Goal: Task Accomplishment & Management: Complete application form

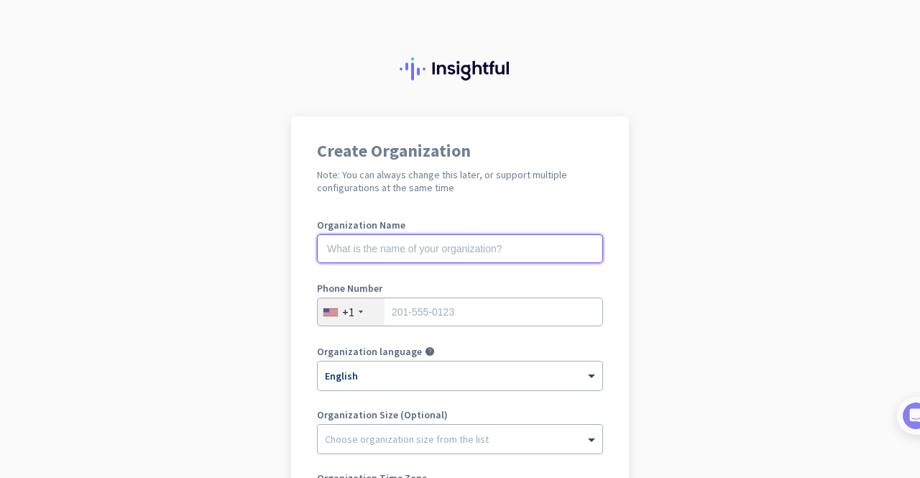
click at [378, 247] on input "text" at bounding box center [460, 248] width 286 height 29
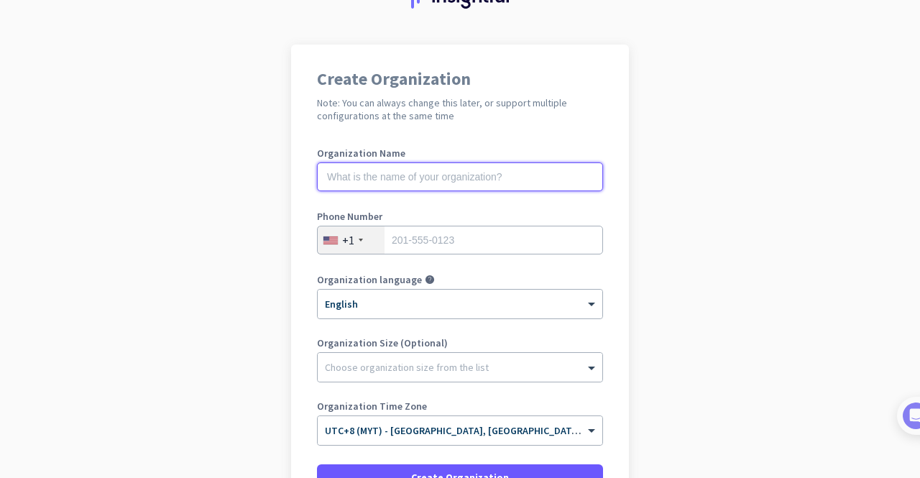
click at [400, 178] on input "text" at bounding box center [460, 176] width 286 height 29
type input "Blue Wireless"
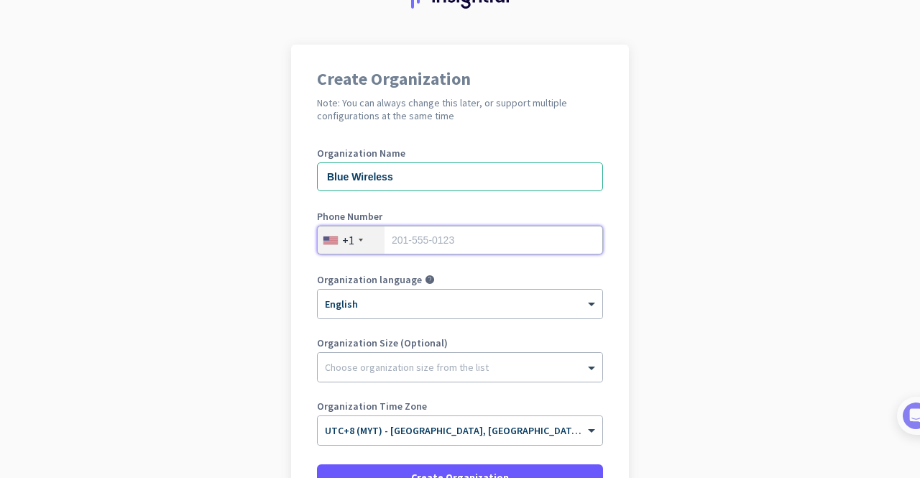
drag, startPoint x: 456, startPoint y: 241, endPoint x: 423, endPoint y: 244, distance: 32.5
click at [456, 241] on input "tel" at bounding box center [460, 240] width 286 height 29
click at [335, 246] on div "+1" at bounding box center [351, 239] width 67 height 27
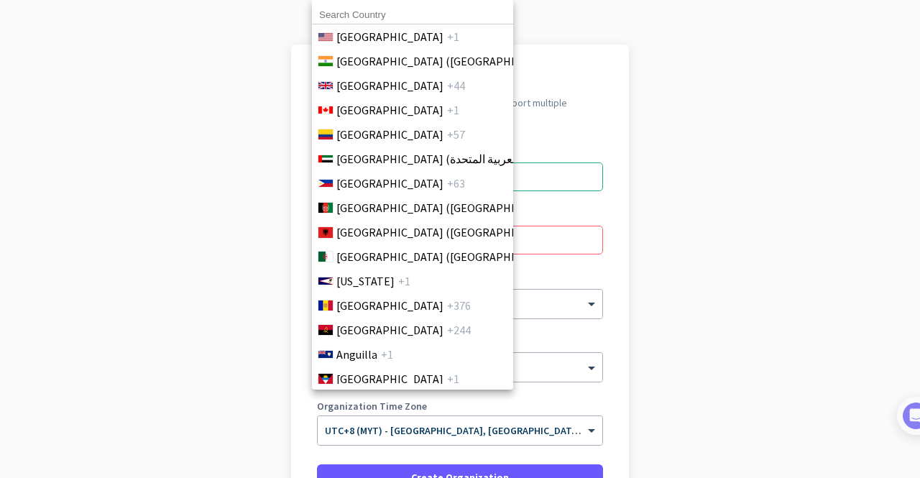
click at [345, 6] on input at bounding box center [412, 15] width 201 height 19
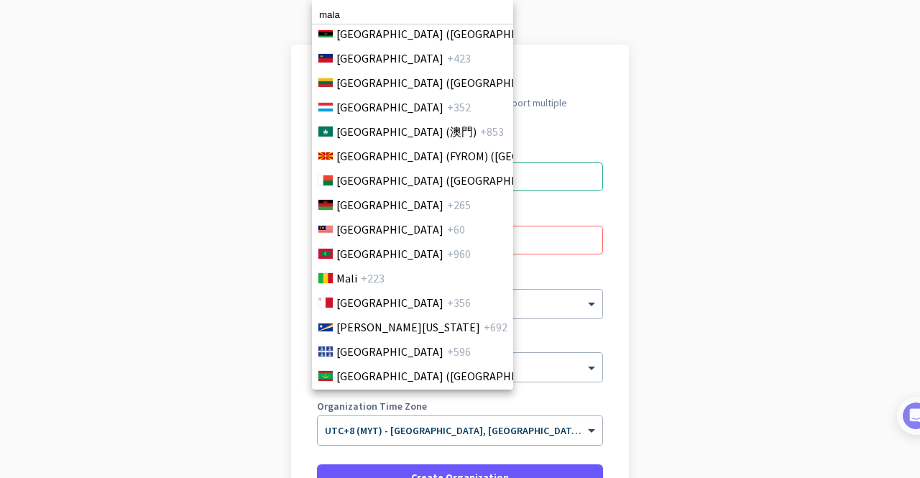
scroll to position [3112, 0]
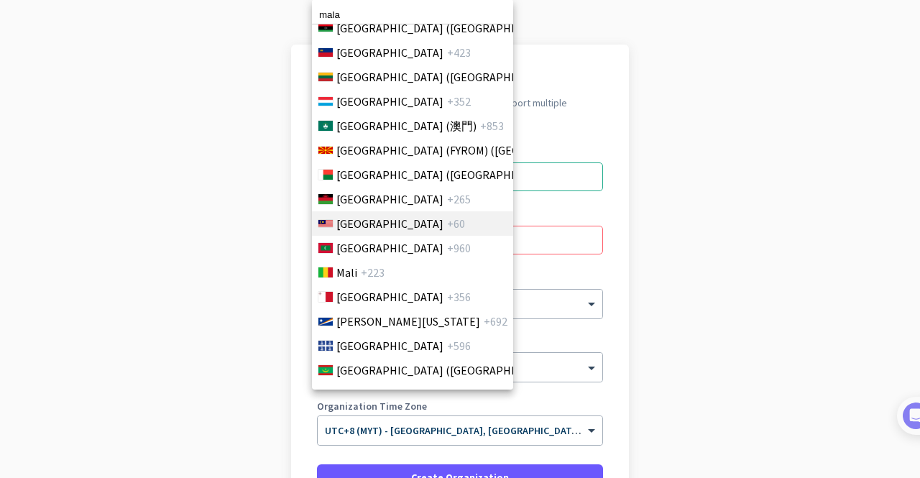
type input "mala"
click at [365, 227] on span "[GEOGRAPHIC_DATA]" at bounding box center [389, 223] width 107 height 17
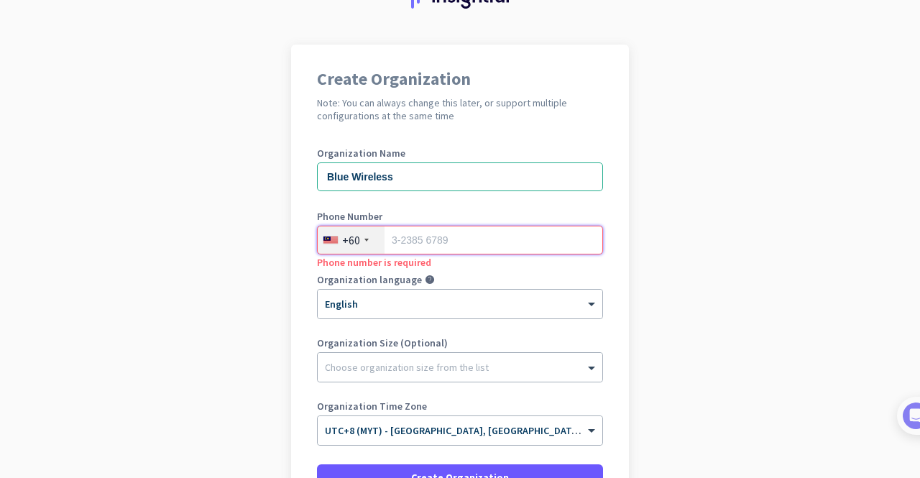
click at [453, 234] on input "tel" at bounding box center [460, 240] width 286 height 29
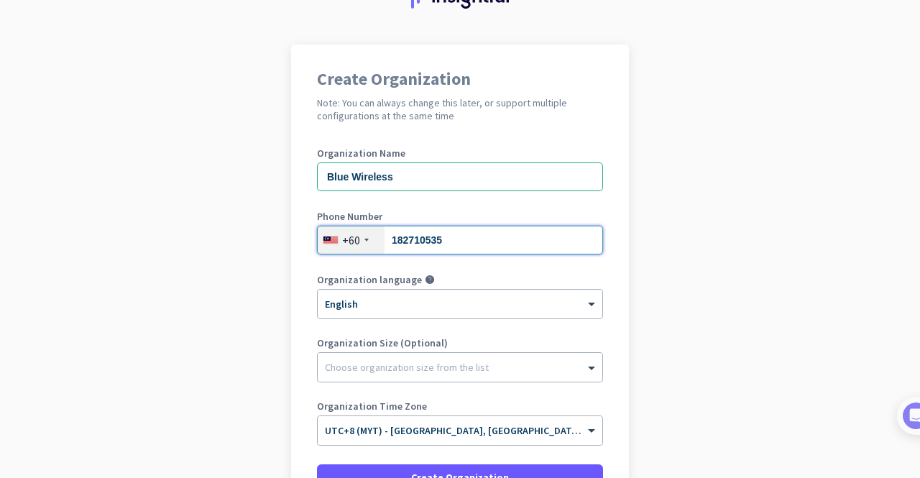
type input "182710535"
click at [663, 216] on app-onboarding-organization "Create Organization Note: You can always change this later, or support multiple…" at bounding box center [460, 334] width 920 height 579
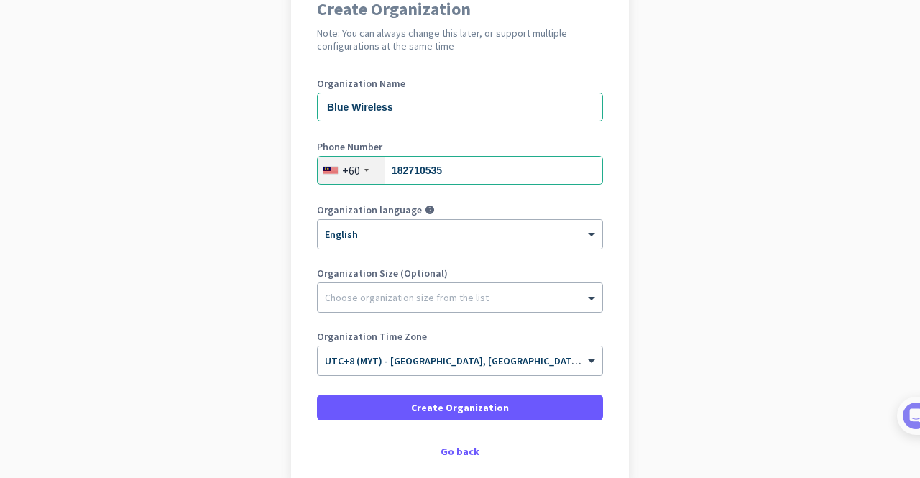
scroll to position [217, 0]
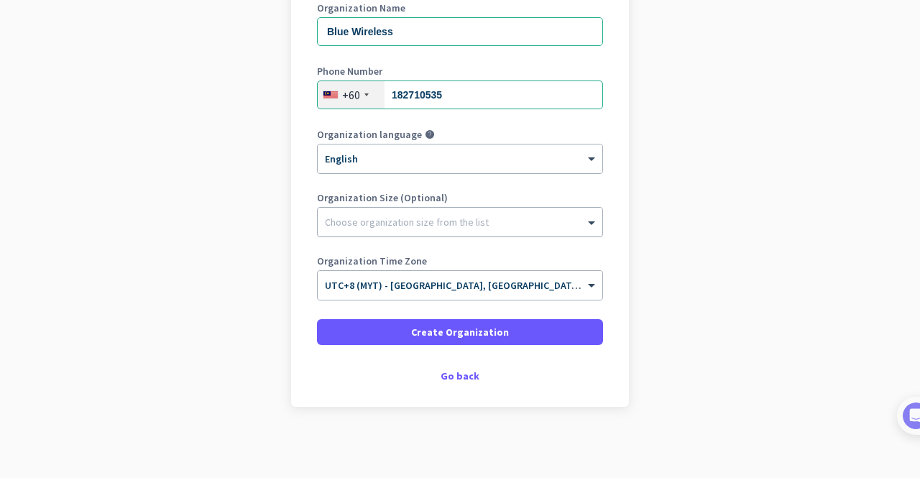
click at [482, 231] on div "Choose organization size from the list" at bounding box center [460, 222] width 285 height 29
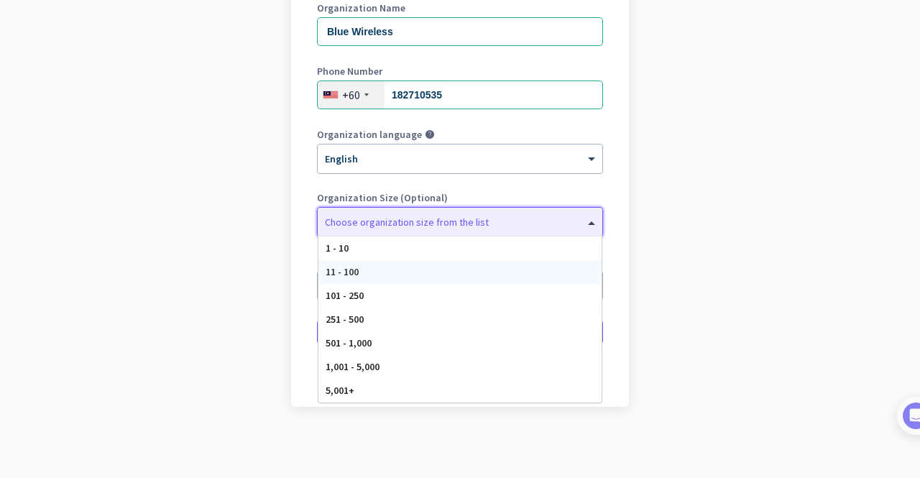
click at [411, 277] on div "11 - 100" at bounding box center [459, 272] width 283 height 24
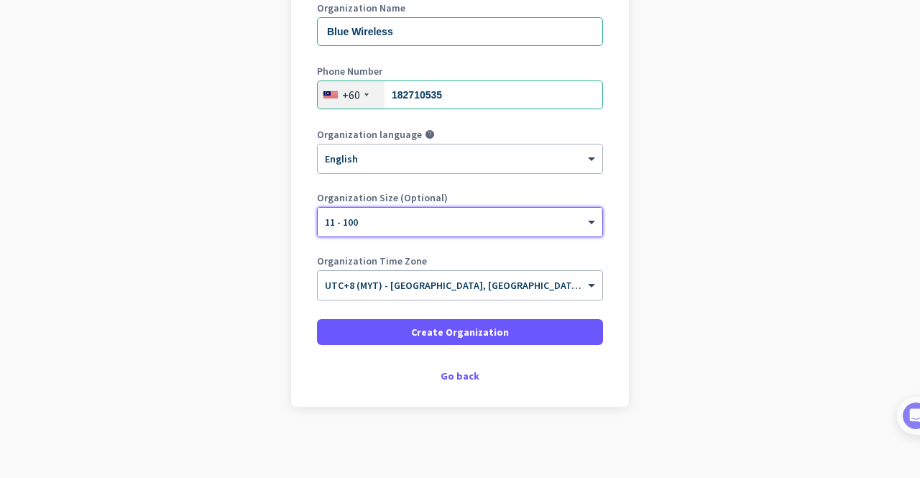
click at [696, 258] on app-onboarding-organization "Create Organization Note: You can always change this later, or support multiple…" at bounding box center [460, 188] width 920 height 579
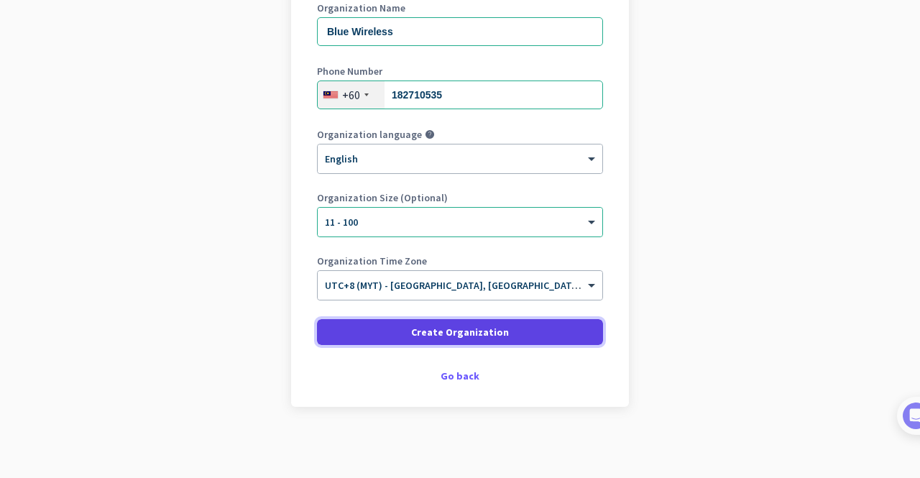
click at [543, 331] on span at bounding box center [460, 332] width 286 height 34
click at [379, 335] on span at bounding box center [460, 332] width 286 height 34
click at [524, 336] on span at bounding box center [460, 332] width 286 height 34
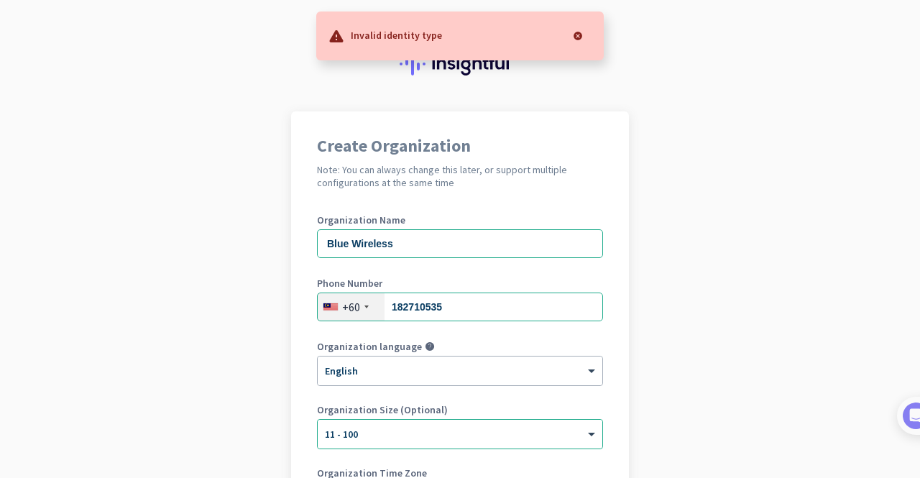
scroll to position [0, 0]
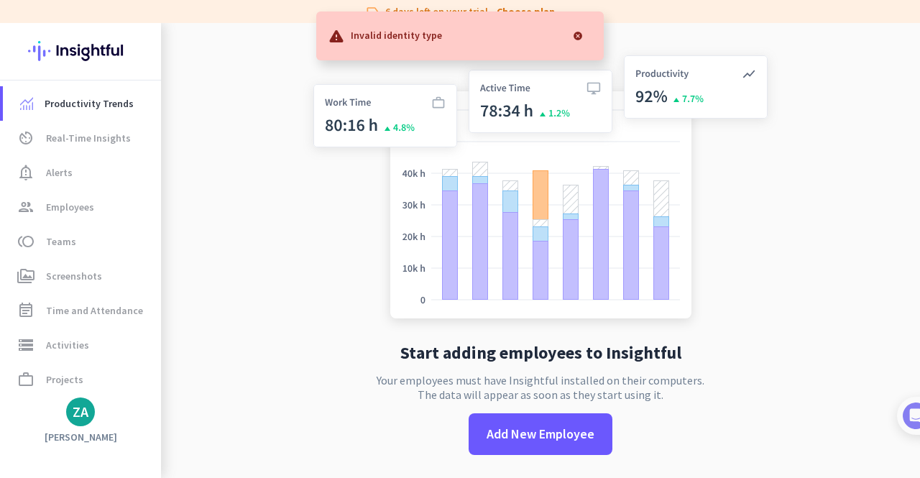
click at [792, 291] on app-no-employees "Start adding employees to Insightful Your employees must have Insightful instal…" at bounding box center [540, 262] width 759 height 478
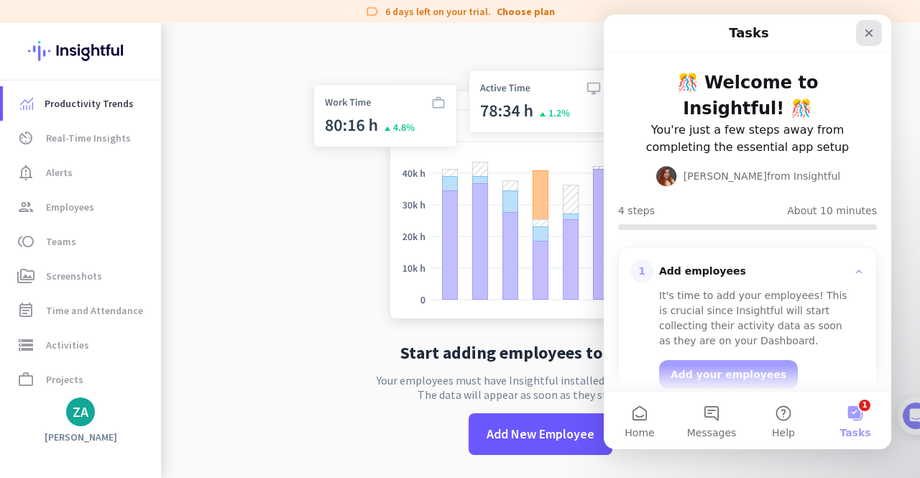
click at [872, 34] on icon "Close" at bounding box center [868, 32] width 11 height 11
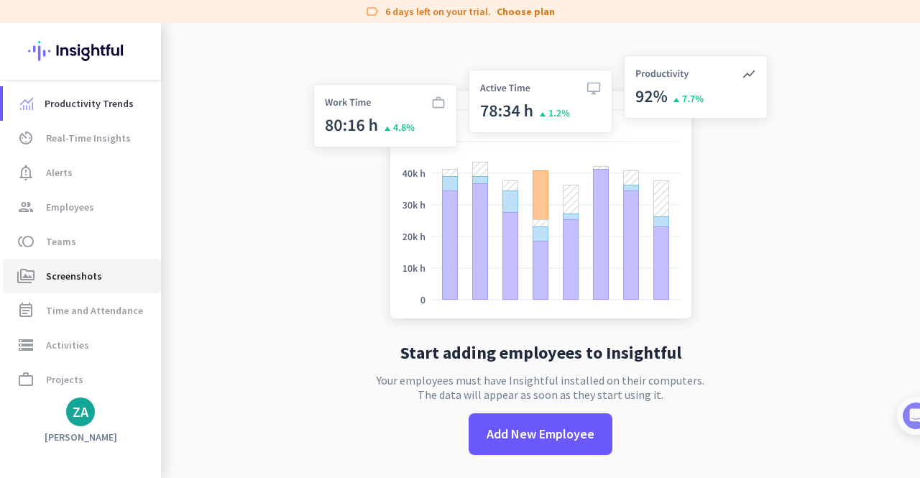
scroll to position [73, 0]
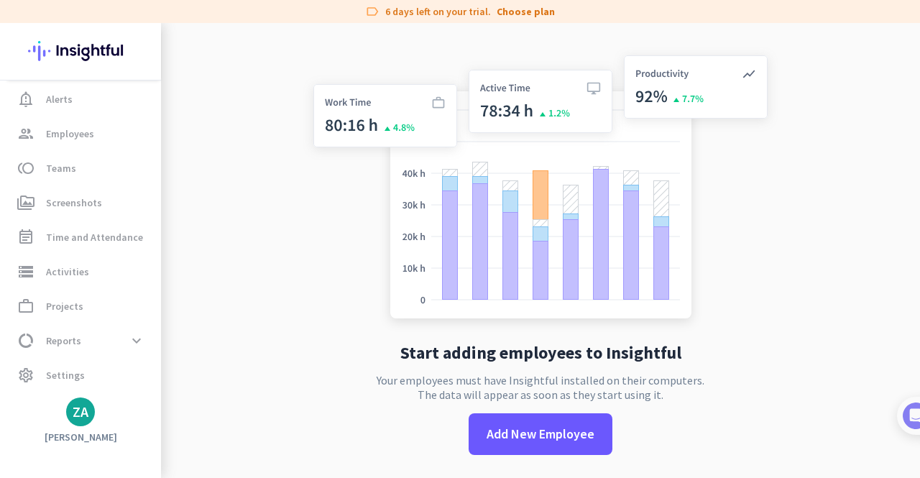
click at [894, 80] on app-no-employees "Start adding employees to Insightful Your employees must have Insightful instal…" at bounding box center [540, 262] width 759 height 478
click at [333, 267] on img at bounding box center [541, 190] width 476 height 286
click at [81, 97] on span "notification_important Alerts" at bounding box center [81, 99] width 135 height 17
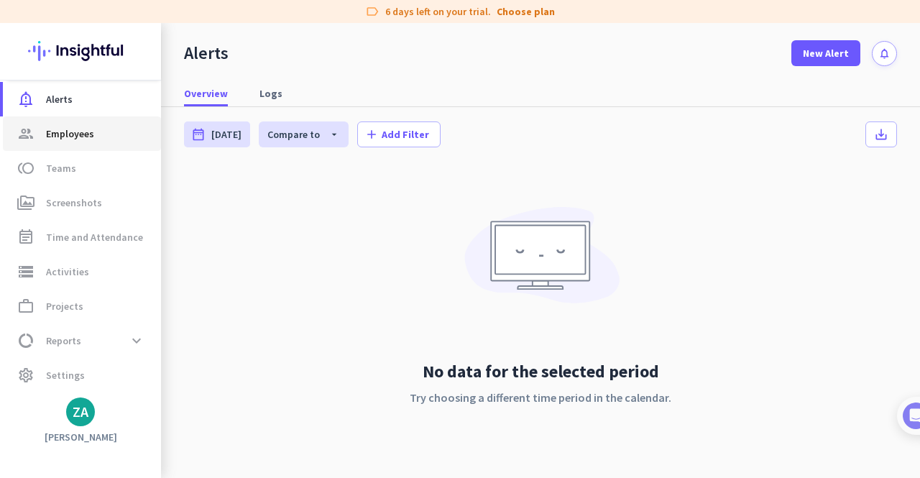
click at [93, 139] on span "Employees" at bounding box center [70, 133] width 48 height 17
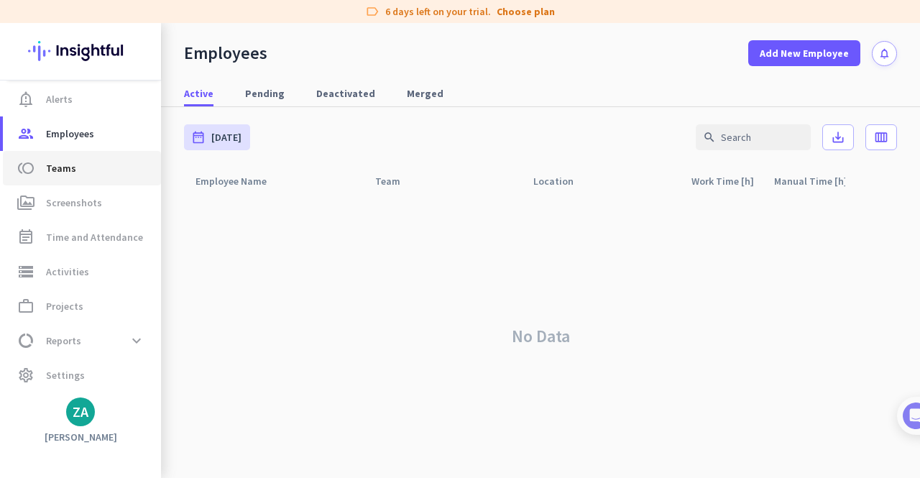
click at [96, 180] on link "toll Teams" at bounding box center [82, 168] width 158 height 34
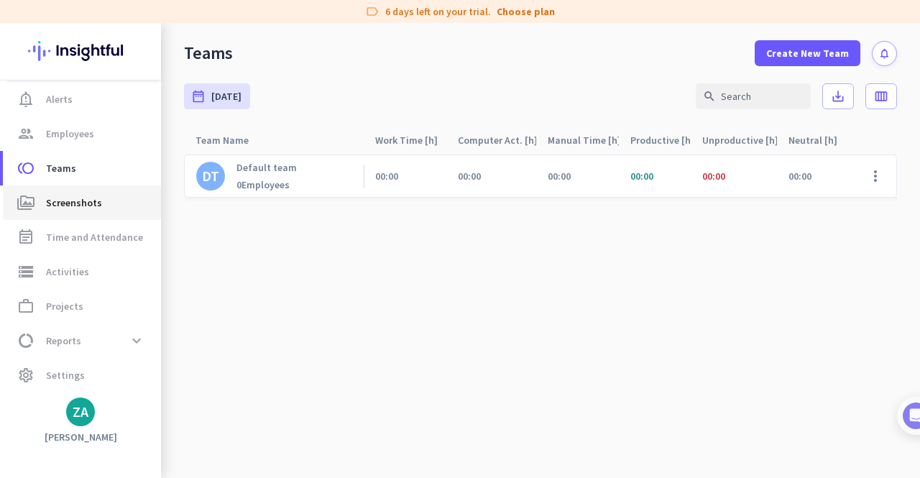
click at [92, 203] on span "Screenshots" at bounding box center [74, 202] width 56 height 17
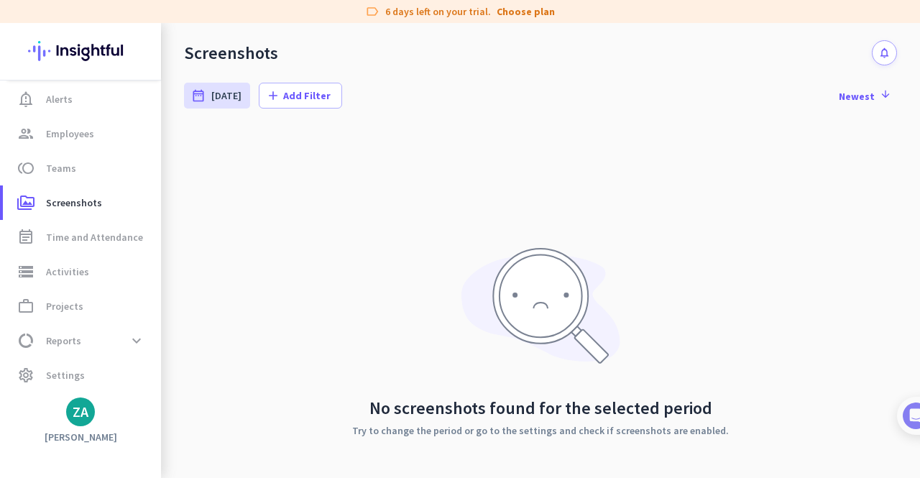
click at [98, 55] on img at bounding box center [80, 51] width 105 height 56
